Goal: Understand process/instructions: Learn about a topic

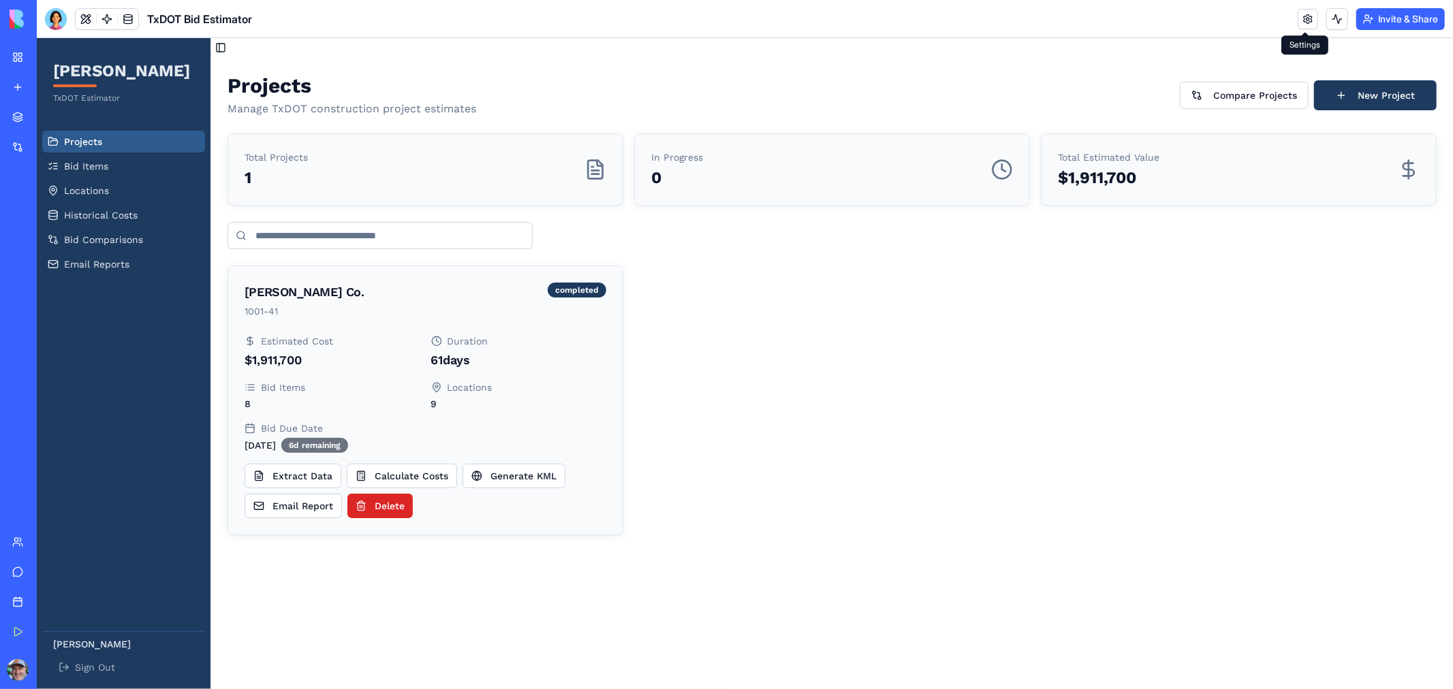
click at [1306, 17] on link at bounding box center [1308, 19] width 20 height 20
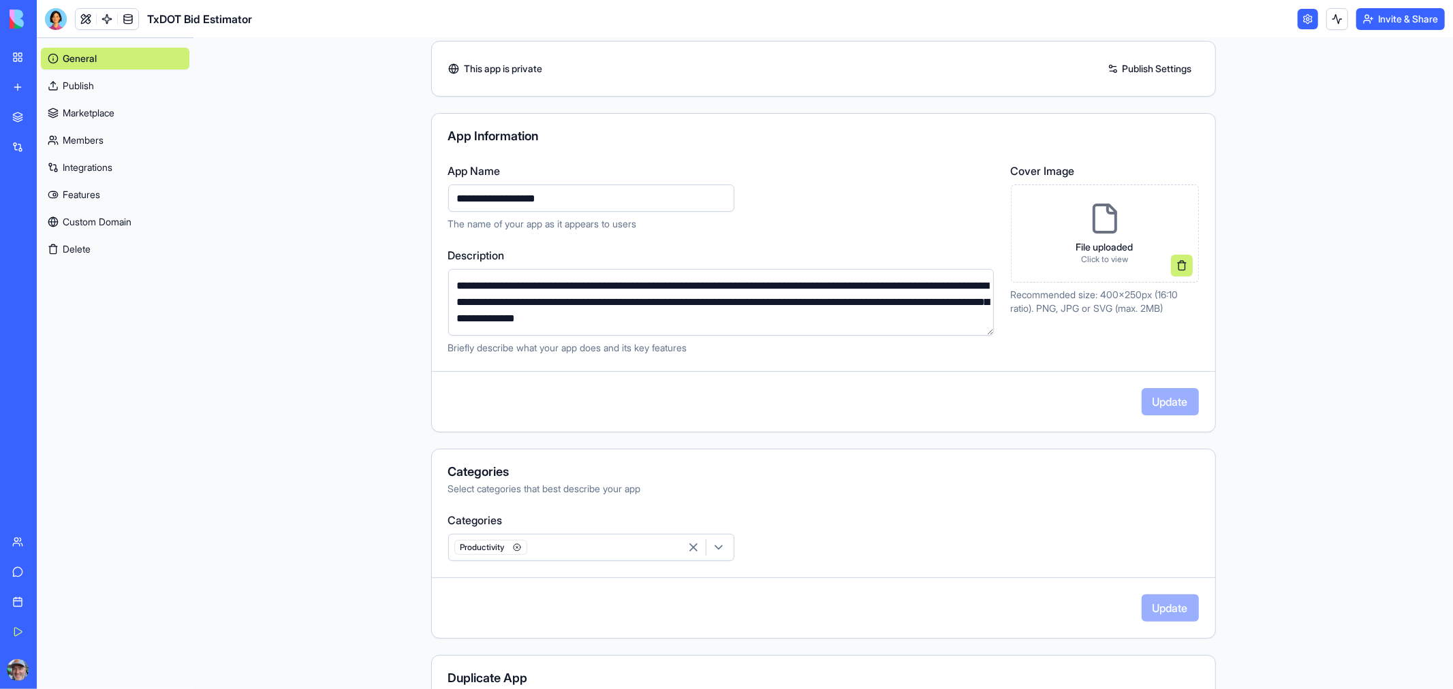
scroll to position [157, 0]
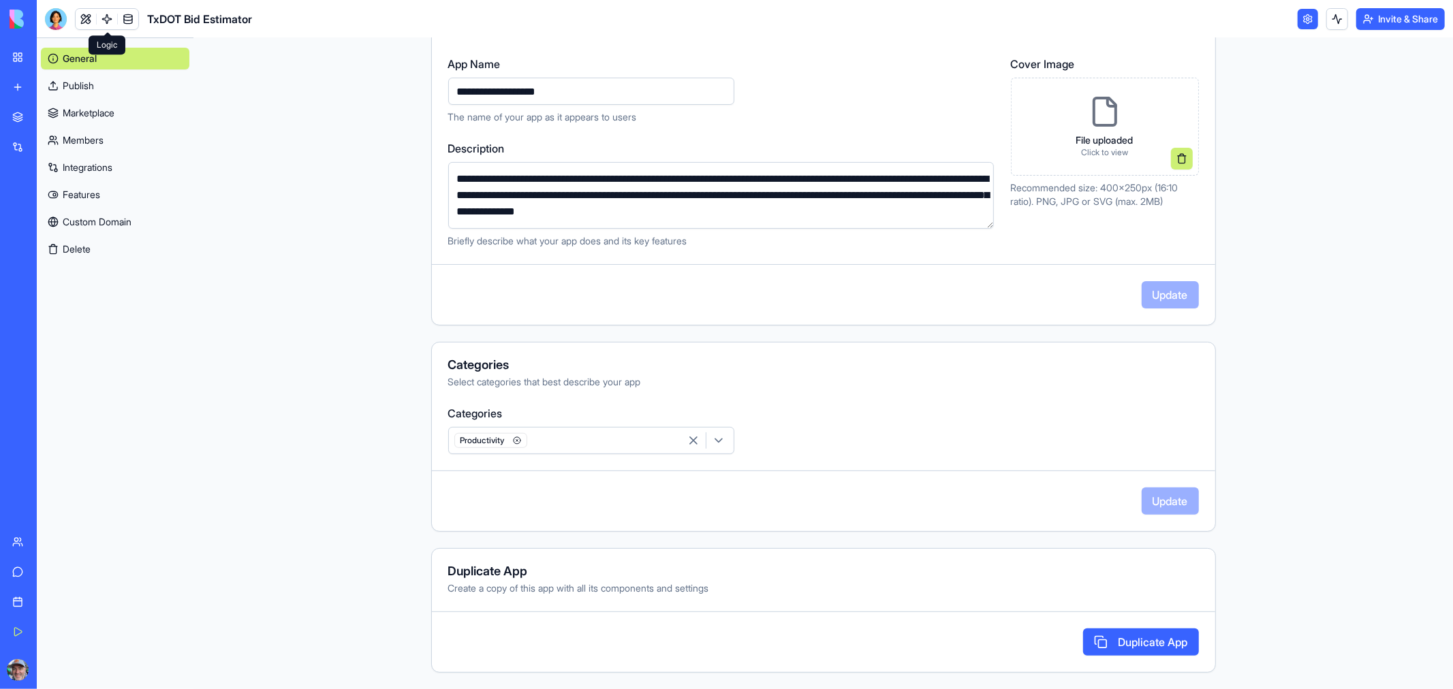
click at [100, 16] on link at bounding box center [107, 19] width 20 height 20
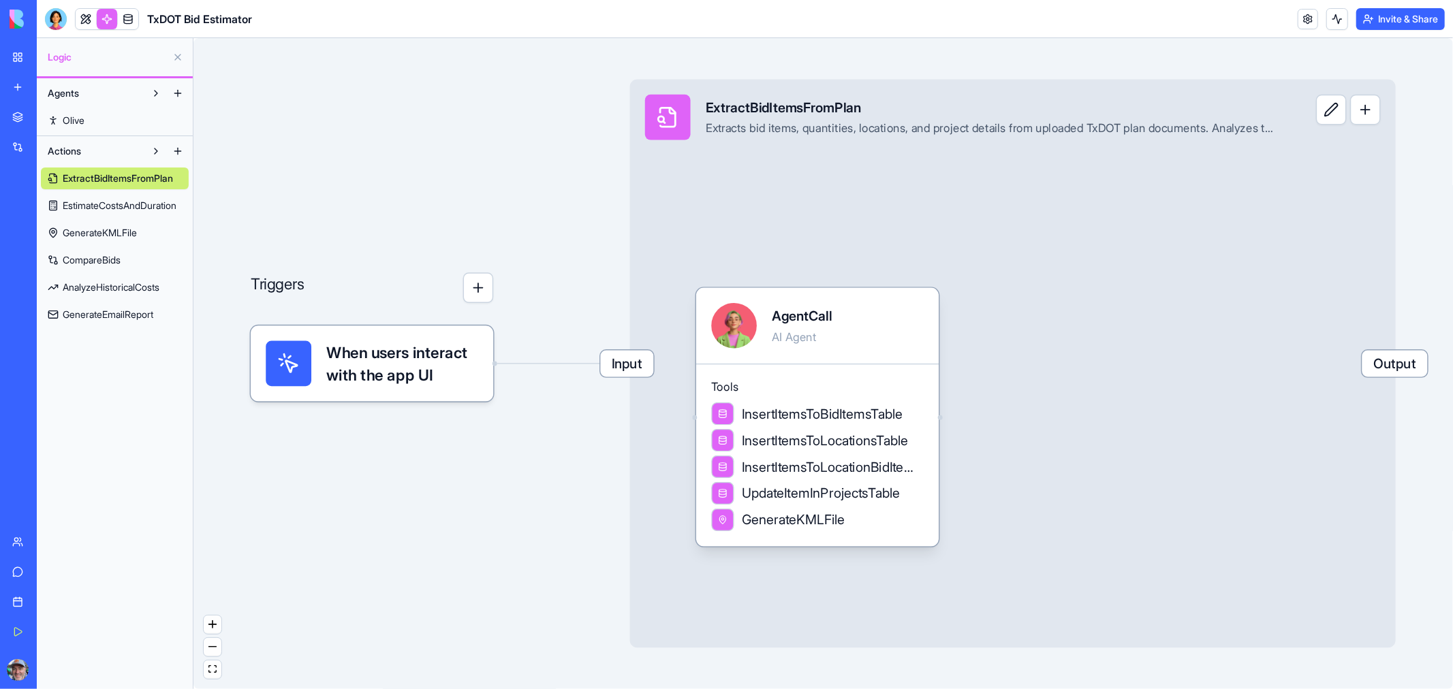
click at [1392, 365] on span "Output" at bounding box center [1395, 364] width 65 height 27
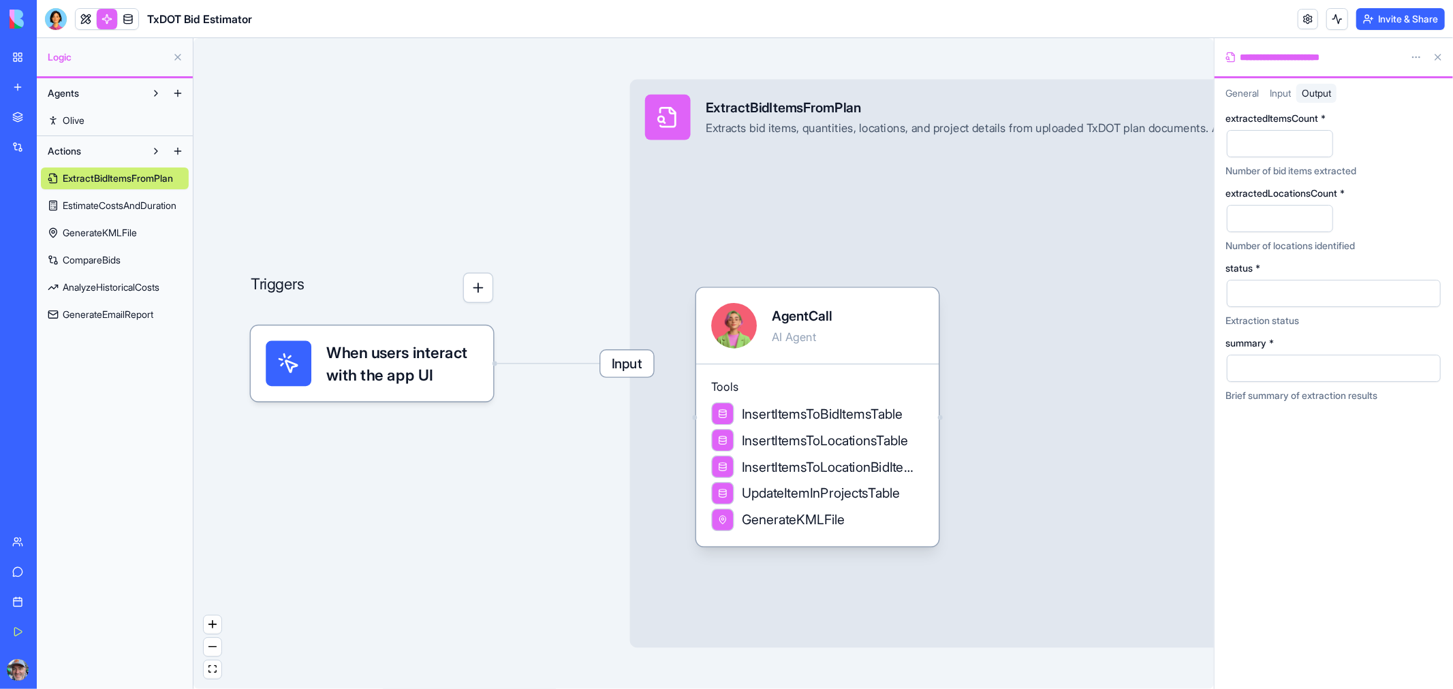
click at [1172, 450] on div "Input ExtractBidItemsFromPlan Extracts bid items, quantities, locations, and pr…" at bounding box center [1013, 364] width 766 height 569
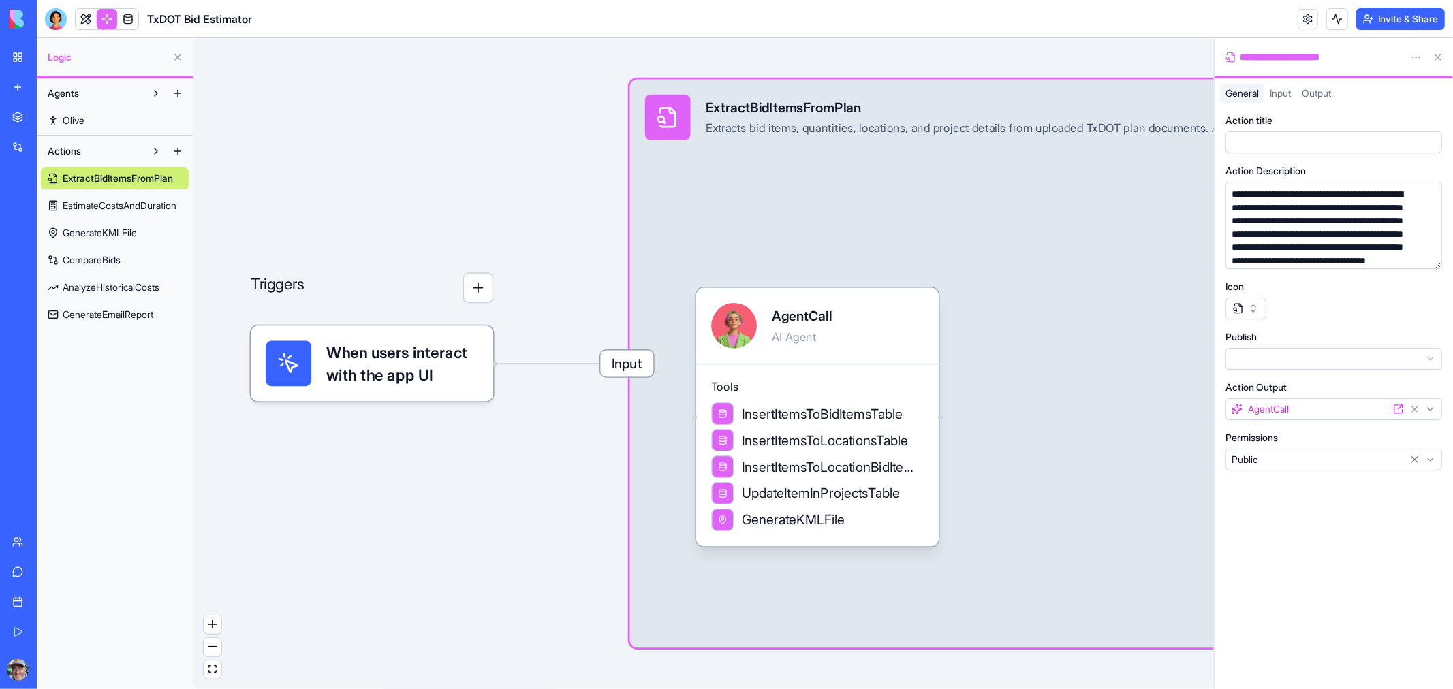
drag, startPoint x: 1093, startPoint y: 312, endPoint x: 1004, endPoint y: 257, distance: 104.9
click at [1004, 257] on div "Input ExtractBidItemsFromPlan Extracts bid items, quantities, locations, and pr…" at bounding box center [1013, 364] width 766 height 569
click at [1443, 58] on button at bounding box center [1438, 57] width 22 height 22
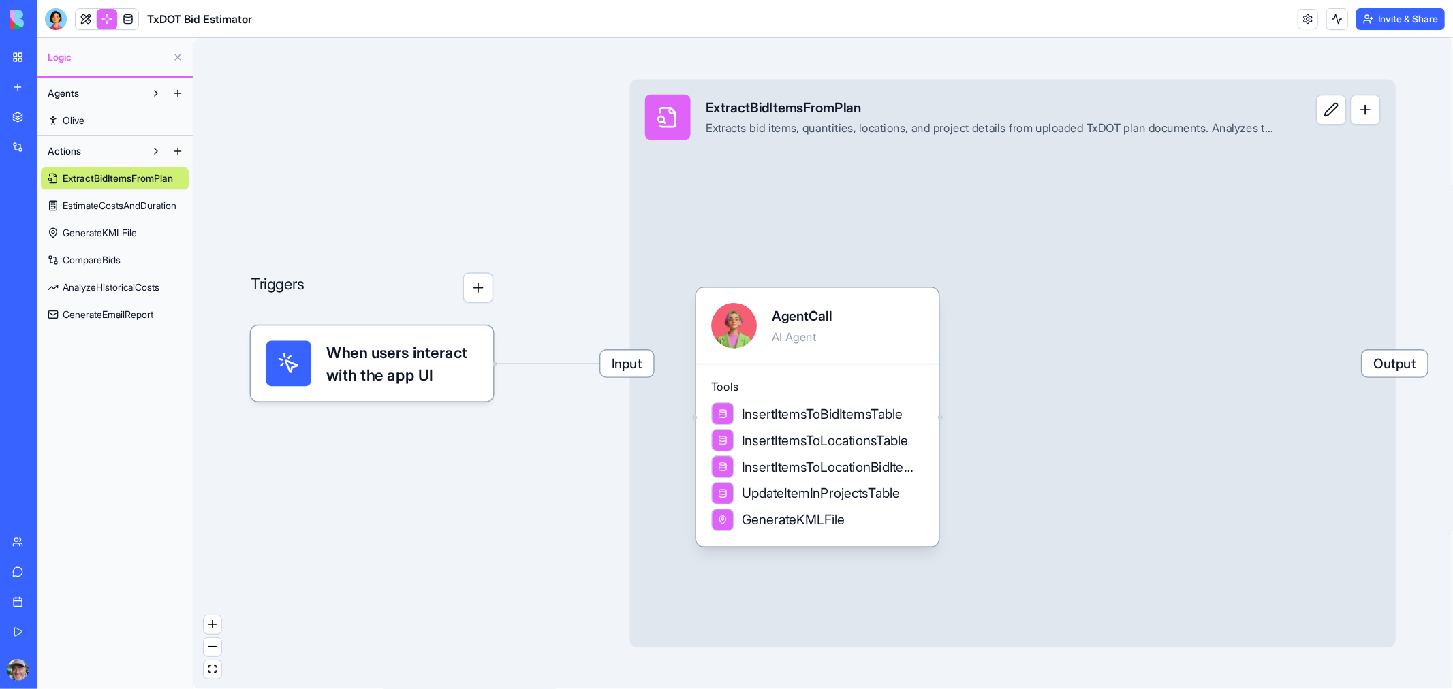
click at [120, 206] on span "EstimateCostsAndDuration" at bounding box center [120, 206] width 114 height 14
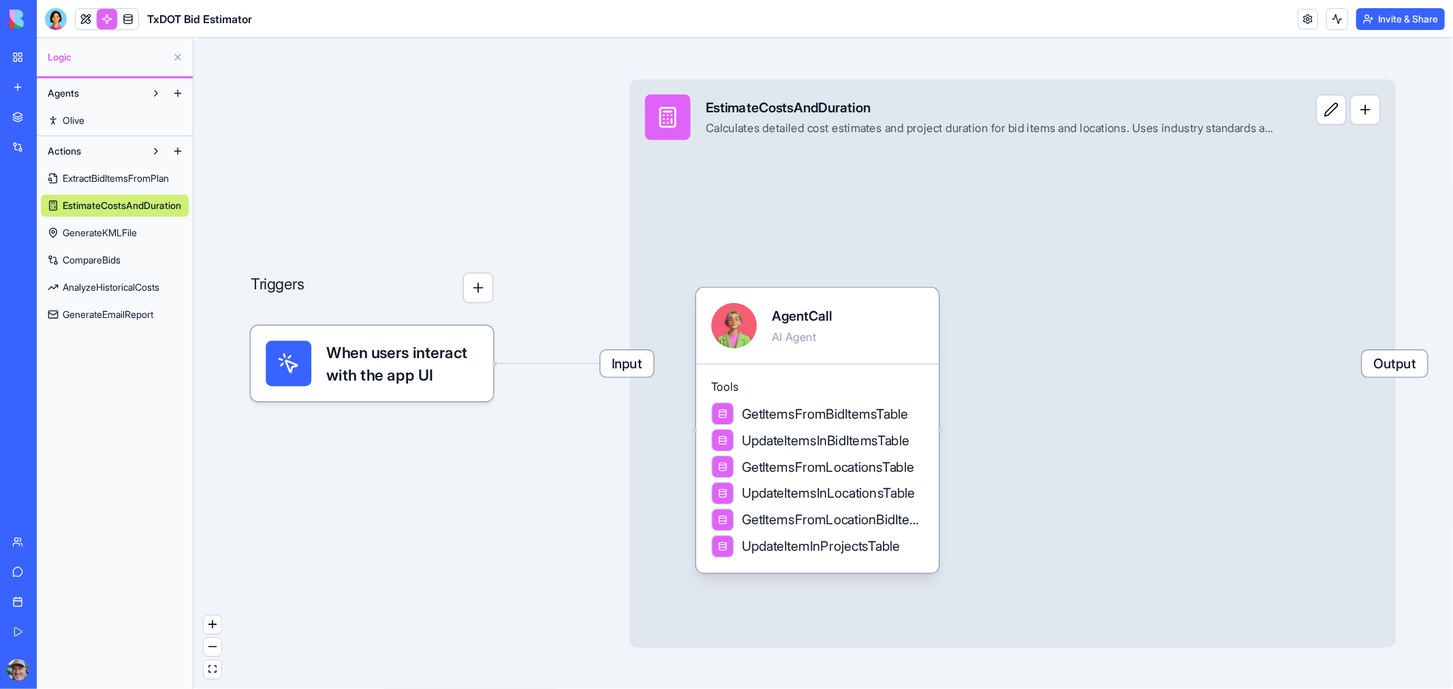
click at [136, 237] on span "GenerateKMLFile" at bounding box center [100, 233] width 74 height 14
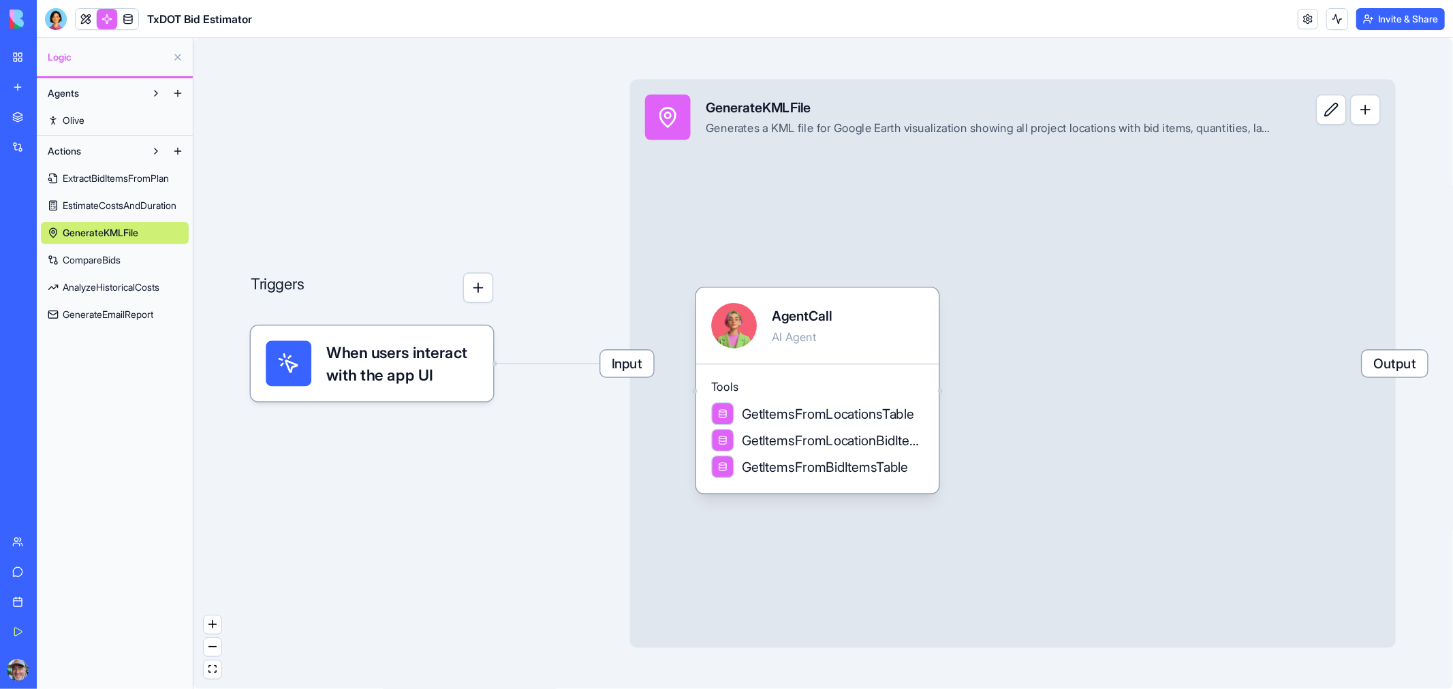
click at [116, 262] on span "CompareBids" at bounding box center [92, 260] width 58 height 14
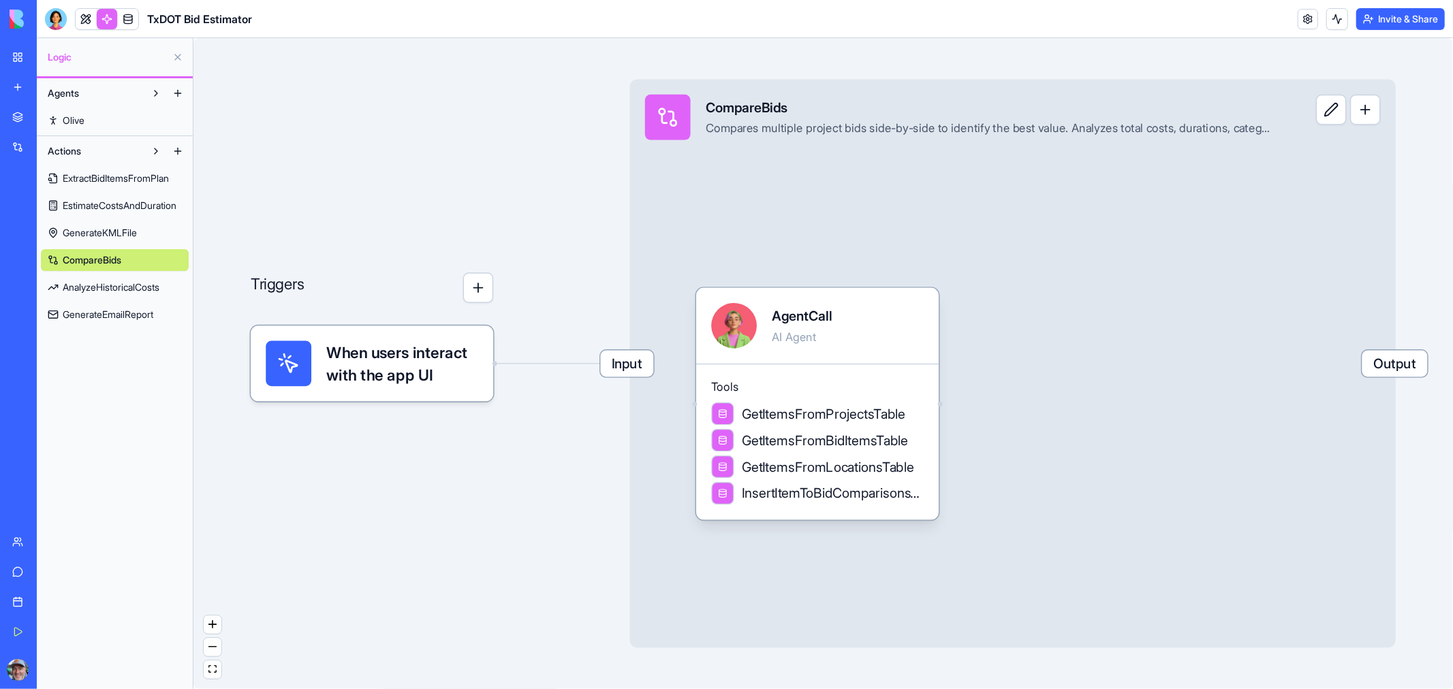
click at [145, 209] on span "EstimateCostsAndDuration" at bounding box center [120, 206] width 114 height 14
